Goal: Task Accomplishment & Management: Manage account settings

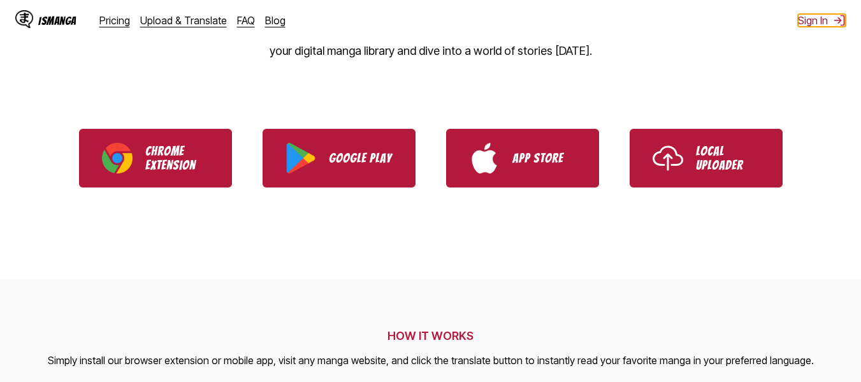
click at [827, 24] on button "Sign In" at bounding box center [822, 20] width 48 height 13
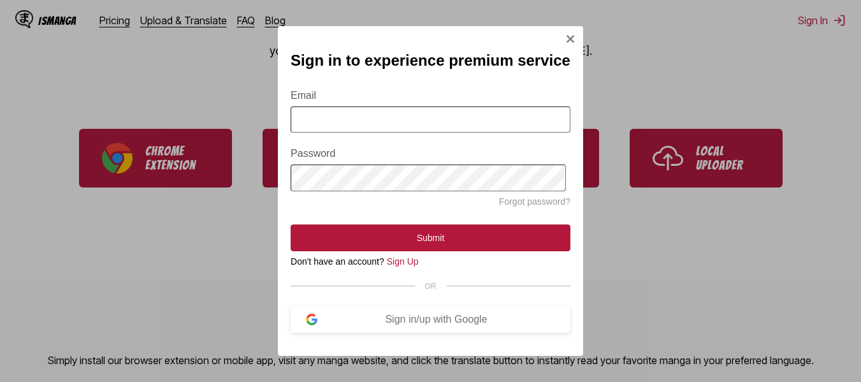
click at [407, 118] on input "Email" at bounding box center [431, 119] width 280 height 26
click at [273, 102] on div "Sign in to experience premium service Email Password Forgot password? Submit Do…" at bounding box center [430, 191] width 861 height 382
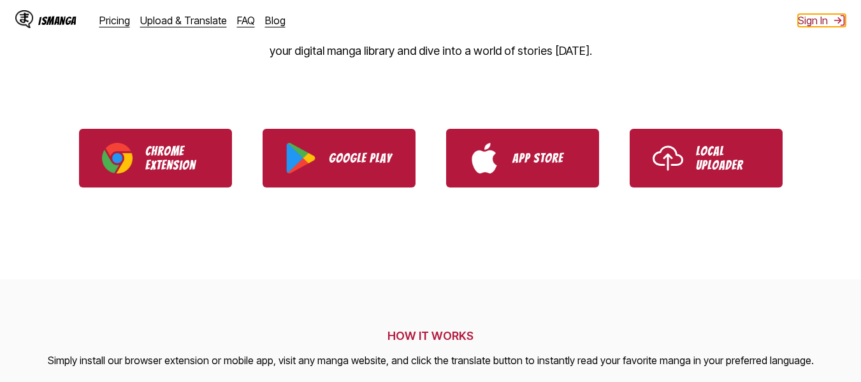
click at [833, 22] on img at bounding box center [839, 20] width 13 height 13
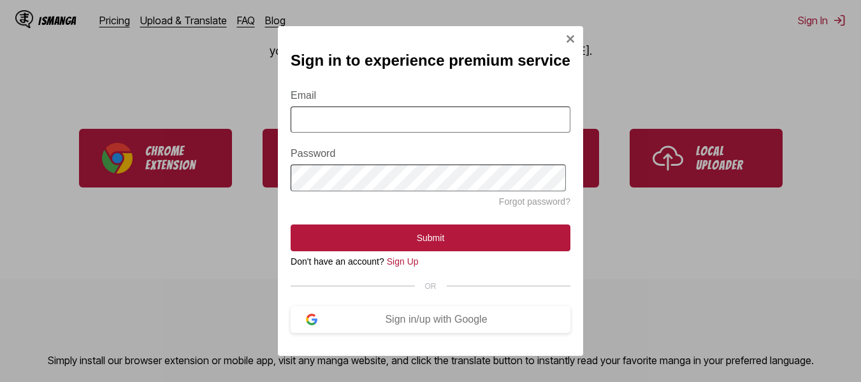
click at [247, 71] on div "Sign in to experience premium service Email Password Forgot password? Submit Do…" at bounding box center [430, 191] width 861 height 382
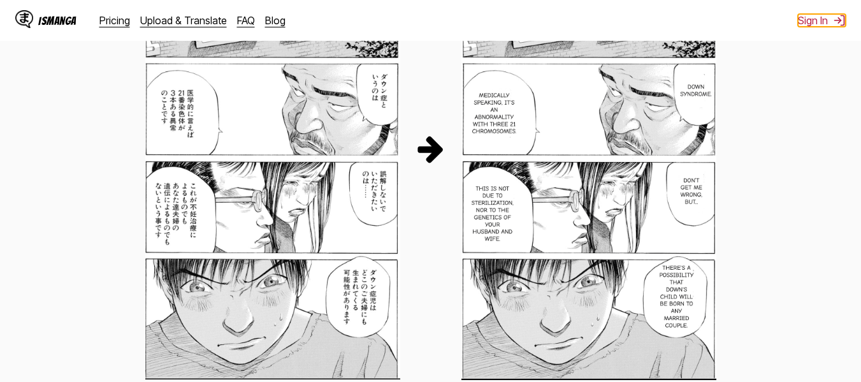
scroll to position [765, 0]
